Goal: Information Seeking & Learning: Learn about a topic

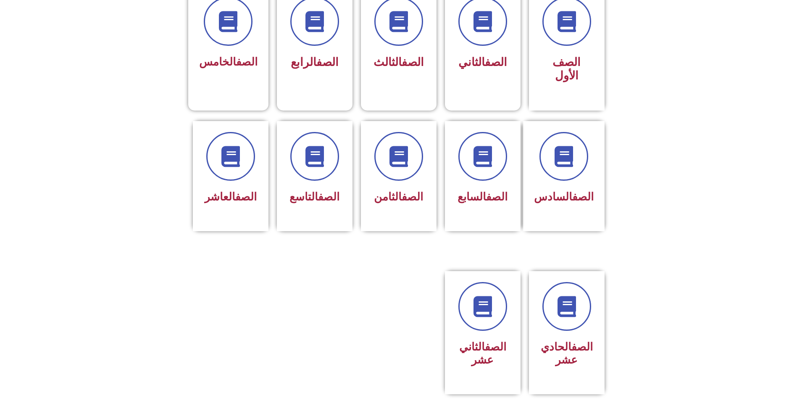
scroll to position [252, 0]
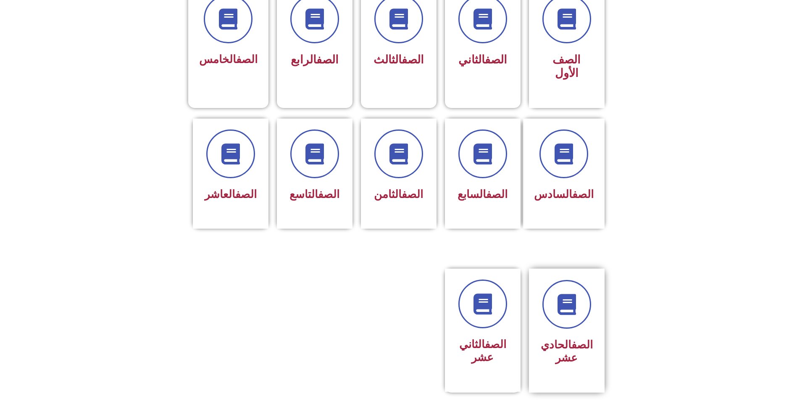
click at [578, 296] on div "الصف الحادي عشر" at bounding box center [566, 324] width 53 height 89
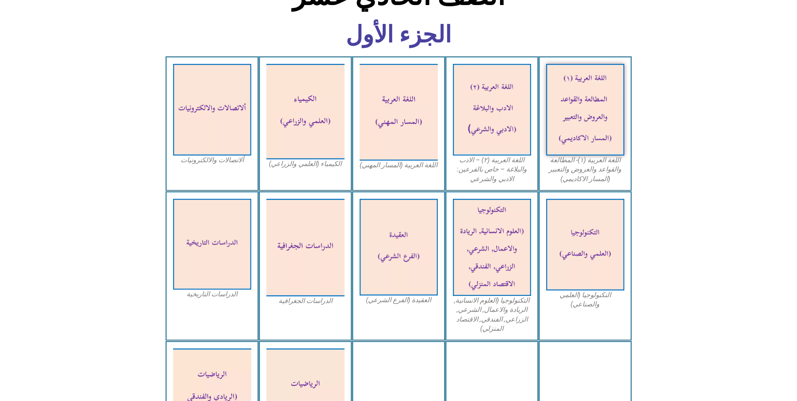
scroll to position [210, 0]
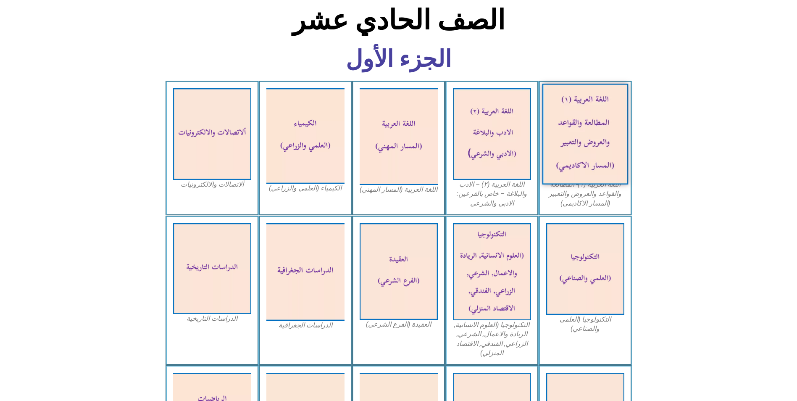
click at [596, 122] on img at bounding box center [585, 134] width 86 height 101
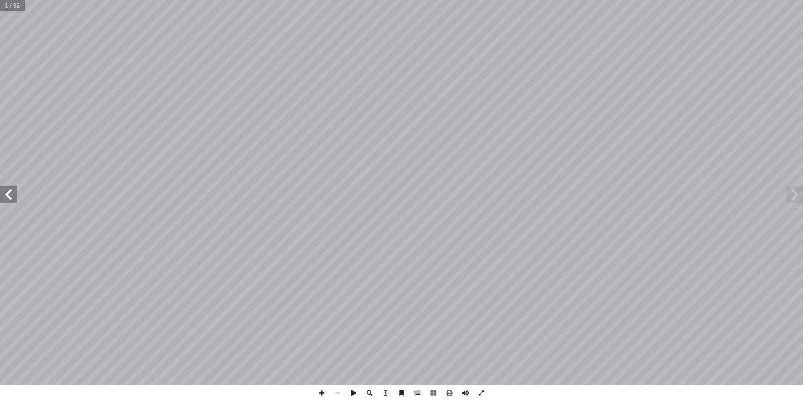
click at [11, 197] on span at bounding box center [8, 194] width 17 height 17
click at [9, 197] on span at bounding box center [8, 194] width 17 height 17
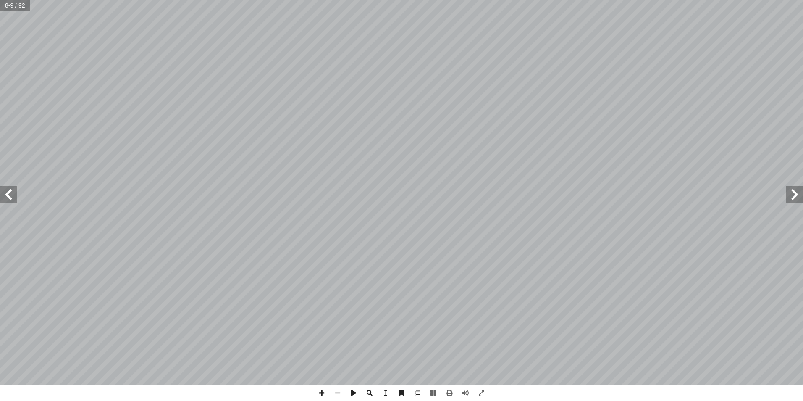
click at [4, 193] on span at bounding box center [8, 194] width 17 height 17
click at [13, 200] on span at bounding box center [8, 194] width 17 height 17
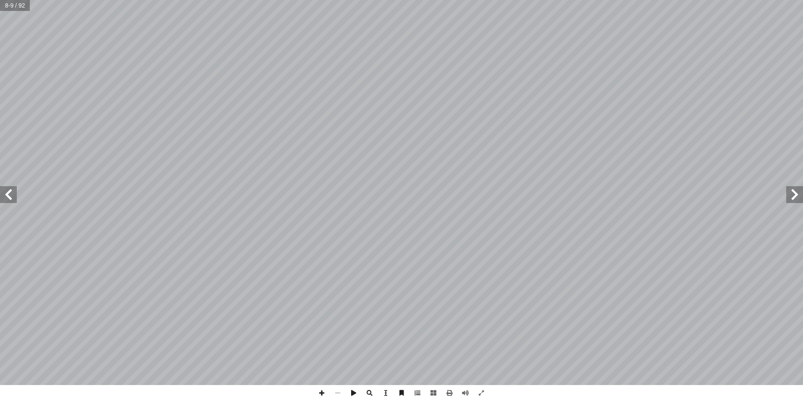
click at [13, 199] on span at bounding box center [8, 194] width 17 height 17
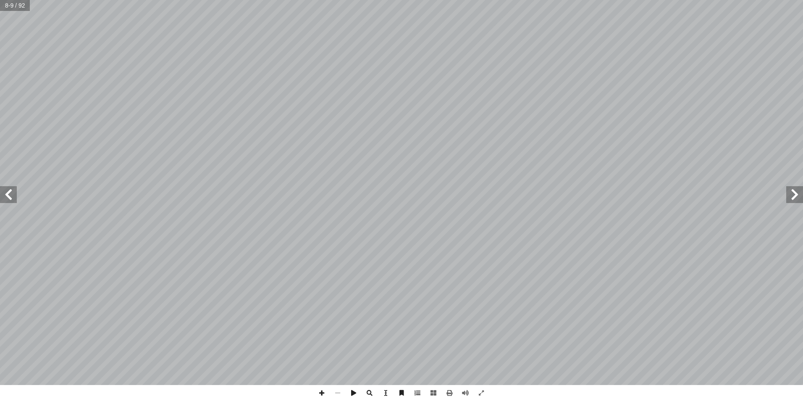
click at [13, 199] on span at bounding box center [8, 194] width 17 height 17
click at [14, 198] on span at bounding box center [8, 194] width 17 height 17
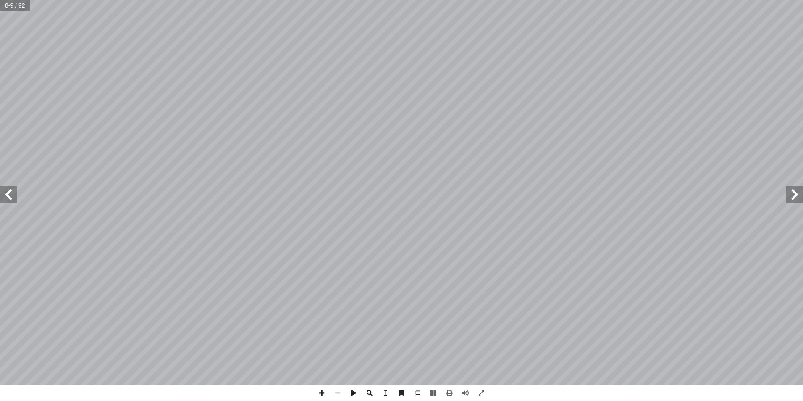
click at [14, 198] on span at bounding box center [8, 194] width 17 height 17
click at [13, 198] on span at bounding box center [8, 194] width 17 height 17
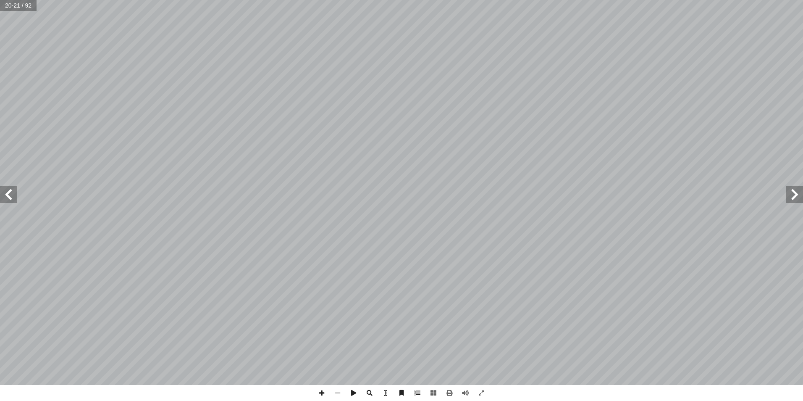
click at [12, 198] on span at bounding box center [8, 194] width 17 height 17
click at [7, 191] on span at bounding box center [8, 194] width 17 height 17
drag, startPoint x: 8, startPoint y: 197, endPoint x: 14, endPoint y: 197, distance: 5.9
click at [8, 197] on span at bounding box center [8, 194] width 17 height 17
click at [799, 199] on span at bounding box center [794, 194] width 17 height 17
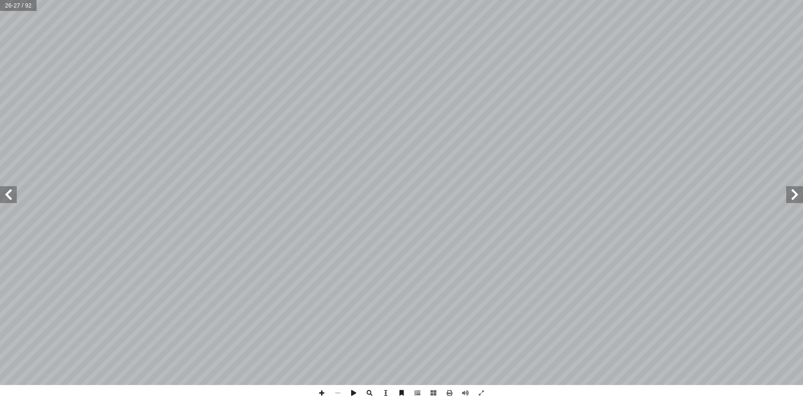
click at [799, 199] on span at bounding box center [794, 194] width 17 height 17
click at [7, 198] on span at bounding box center [8, 194] width 17 height 17
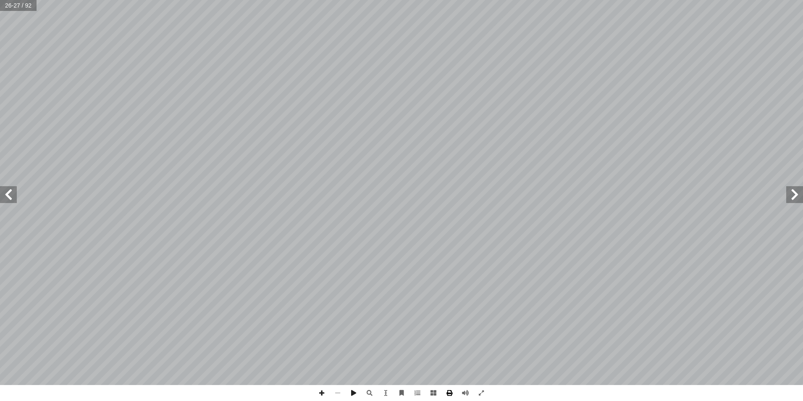
click at [446, 396] on span at bounding box center [450, 393] width 16 height 16
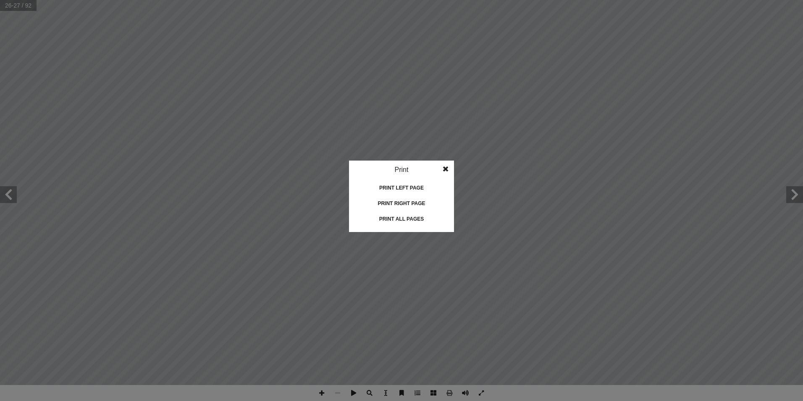
click at [453, 165] on span at bounding box center [445, 168] width 15 height 17
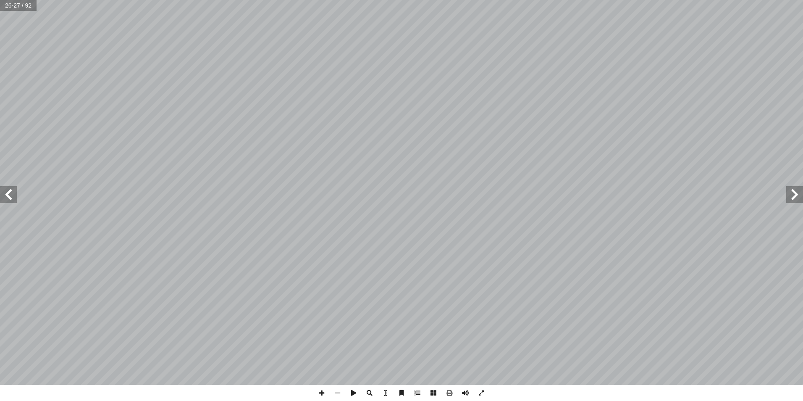
click at [803, 76] on html "الصفحة الرئيسية الصف الأول الصف الثاني الصف الثالث الصف الرابع الصف الخامس الصف…" at bounding box center [401, 38] width 803 height 76
click at [798, 197] on span at bounding box center [794, 194] width 17 height 17
click at [449, 392] on span at bounding box center [450, 393] width 16 height 16
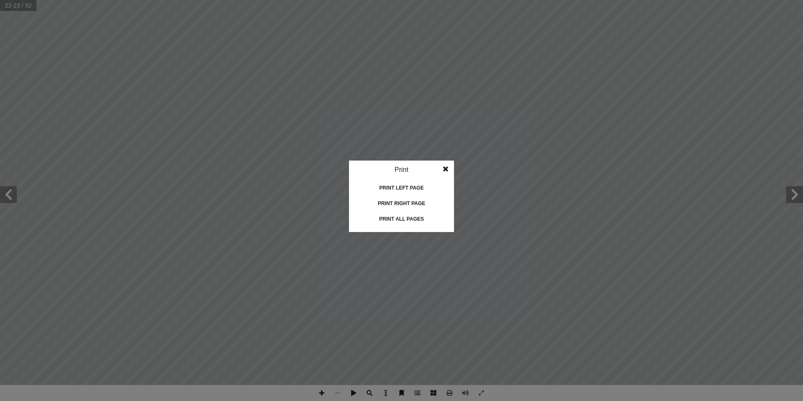
click at [390, 186] on div "Print left page" at bounding box center [402, 187] width 84 height 13
click at [448, 167] on span at bounding box center [445, 168] width 15 height 17
